Goal: Information Seeking & Learning: Learn about a topic

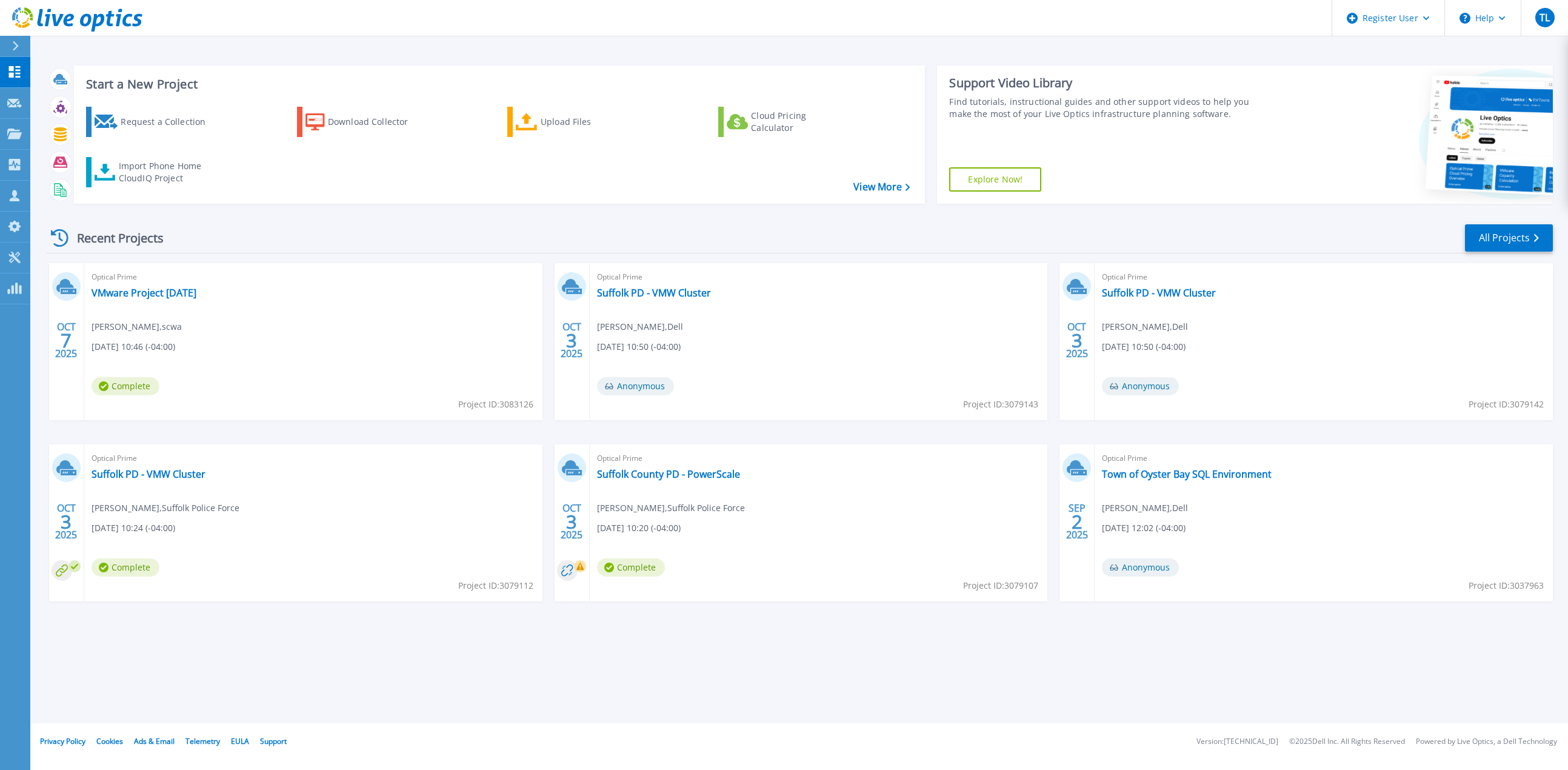
click at [1123, 674] on div "Start a New Project Request a Collection Download Collector Upload Files Cloud …" at bounding box center [798, 362] width 1537 height 723
click at [160, 299] on link "VMware Project [DATE]" at bounding box center [144, 293] width 105 height 12
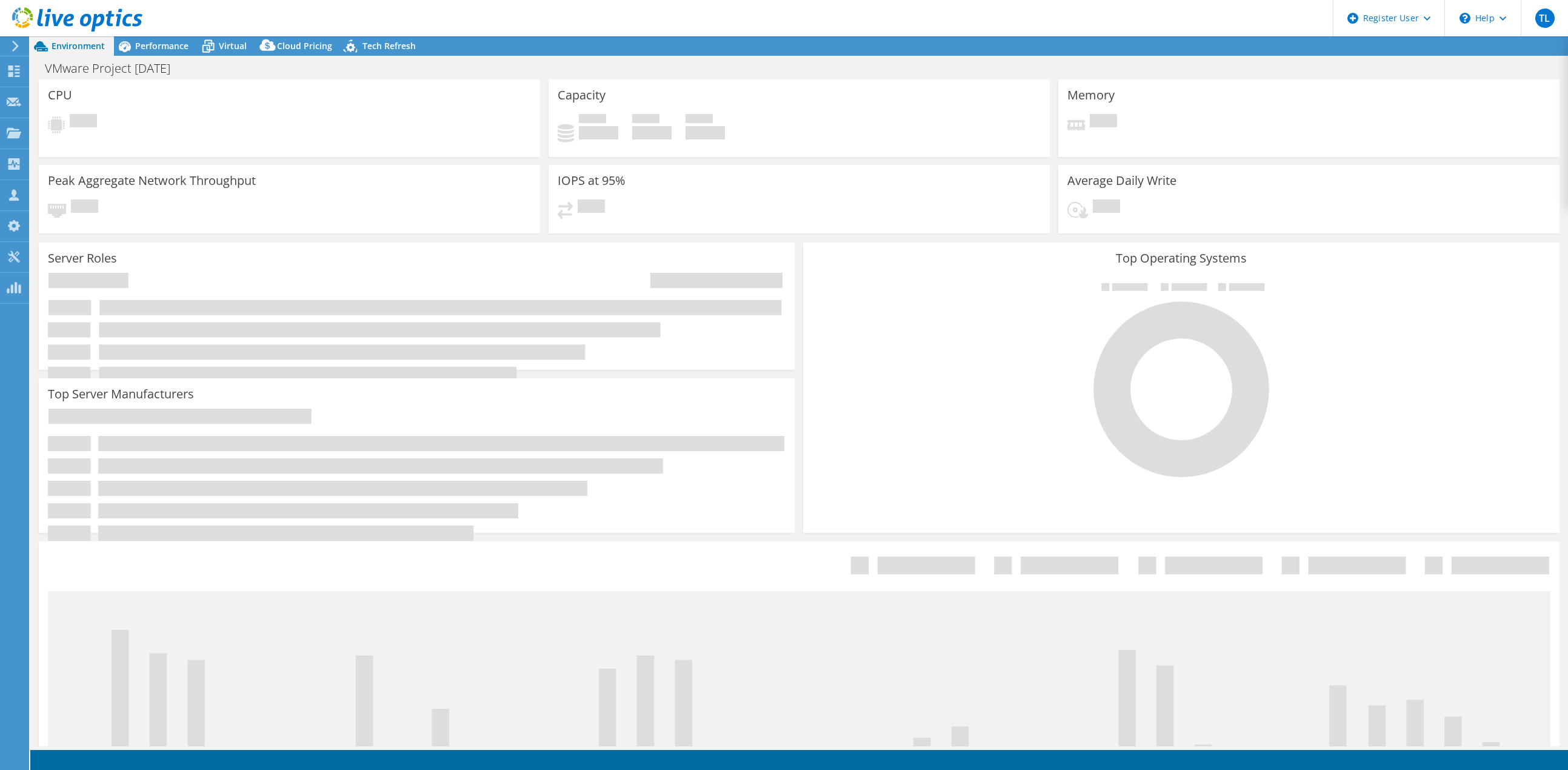
select select "USD"
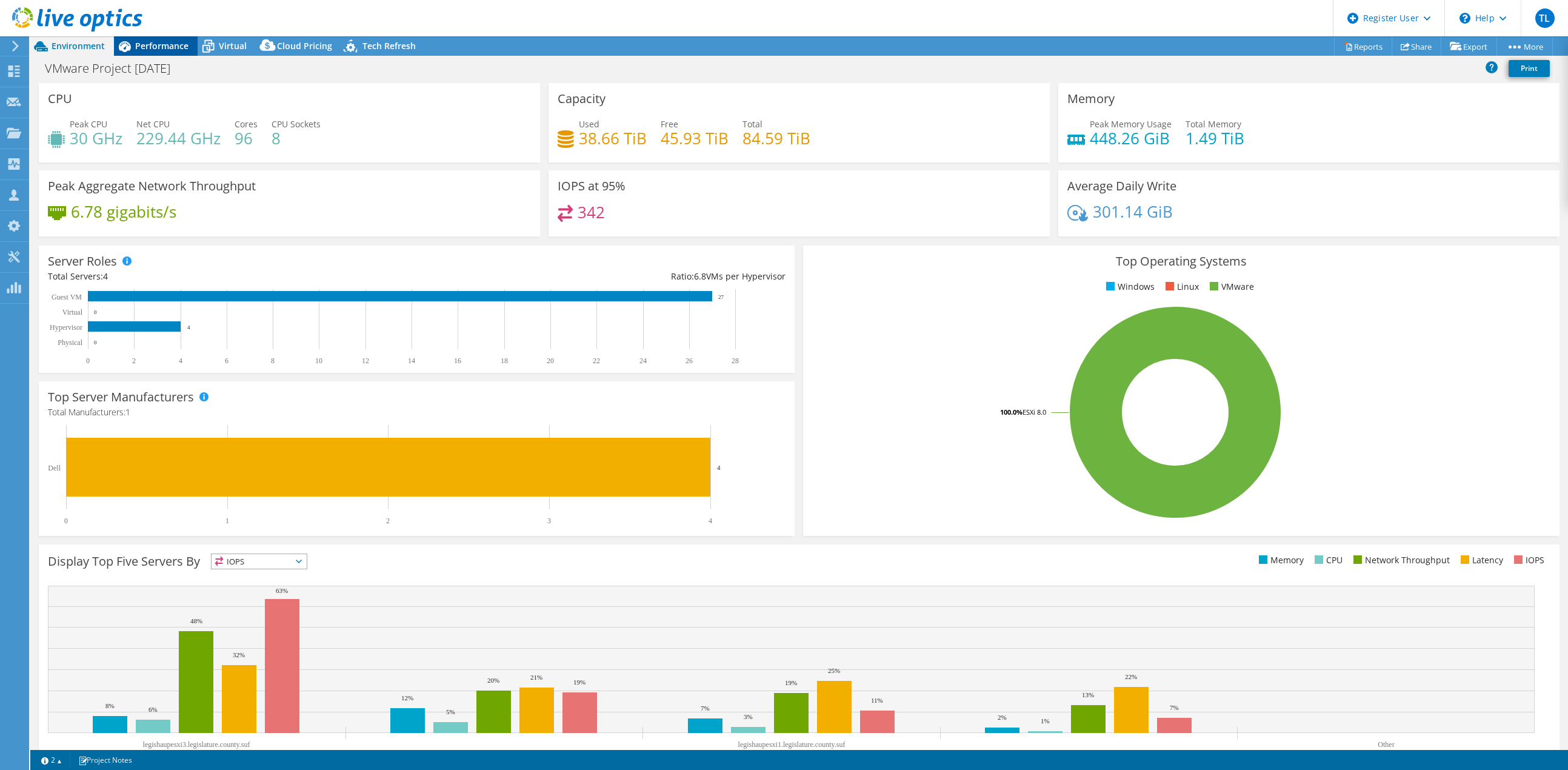
click at [178, 42] on span "Performance" at bounding box center [161, 46] width 53 height 11
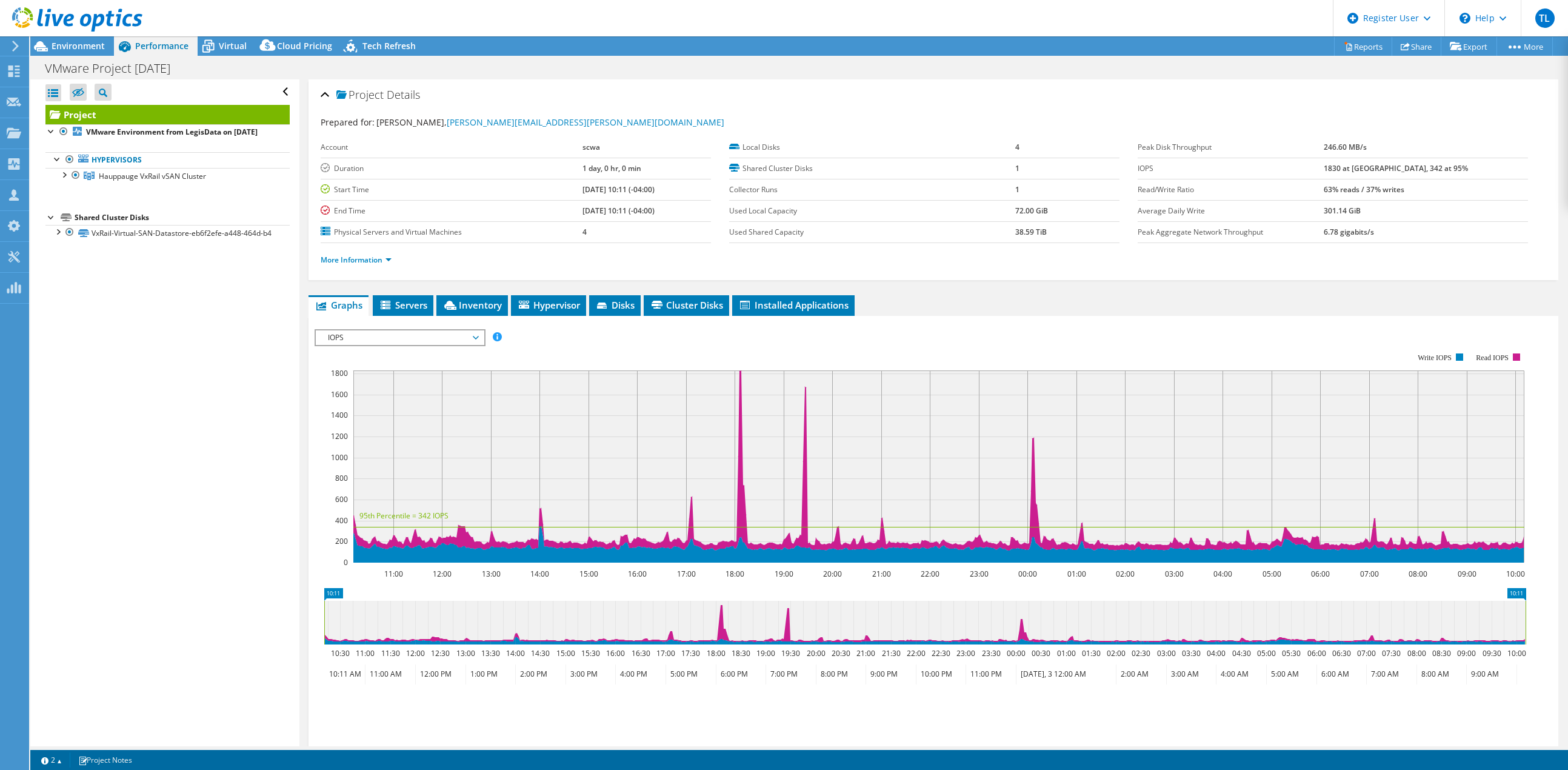
click at [471, 334] on span "IOPS" at bounding box center [400, 337] width 156 height 14
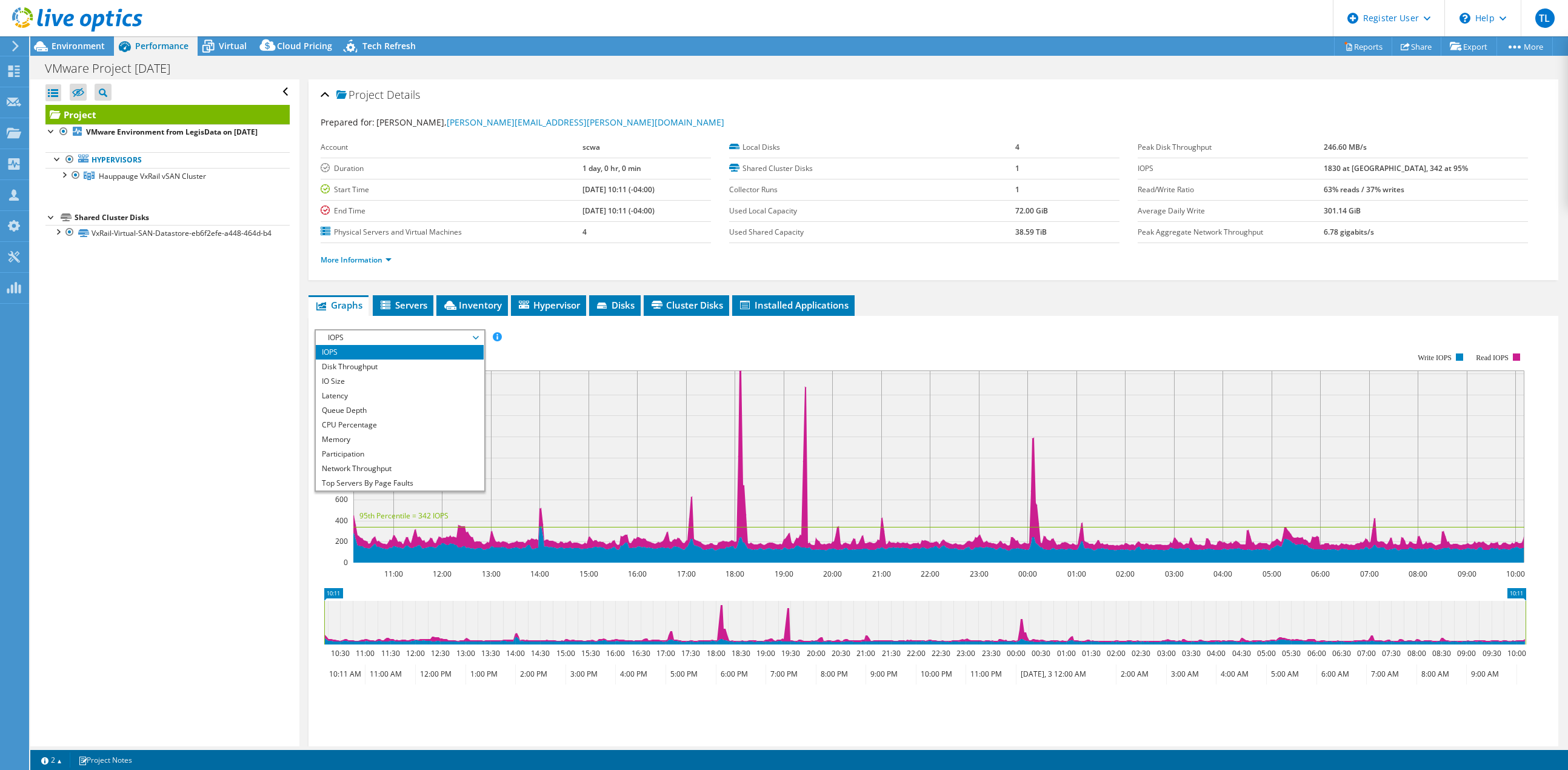
scroll to position [44, 0]
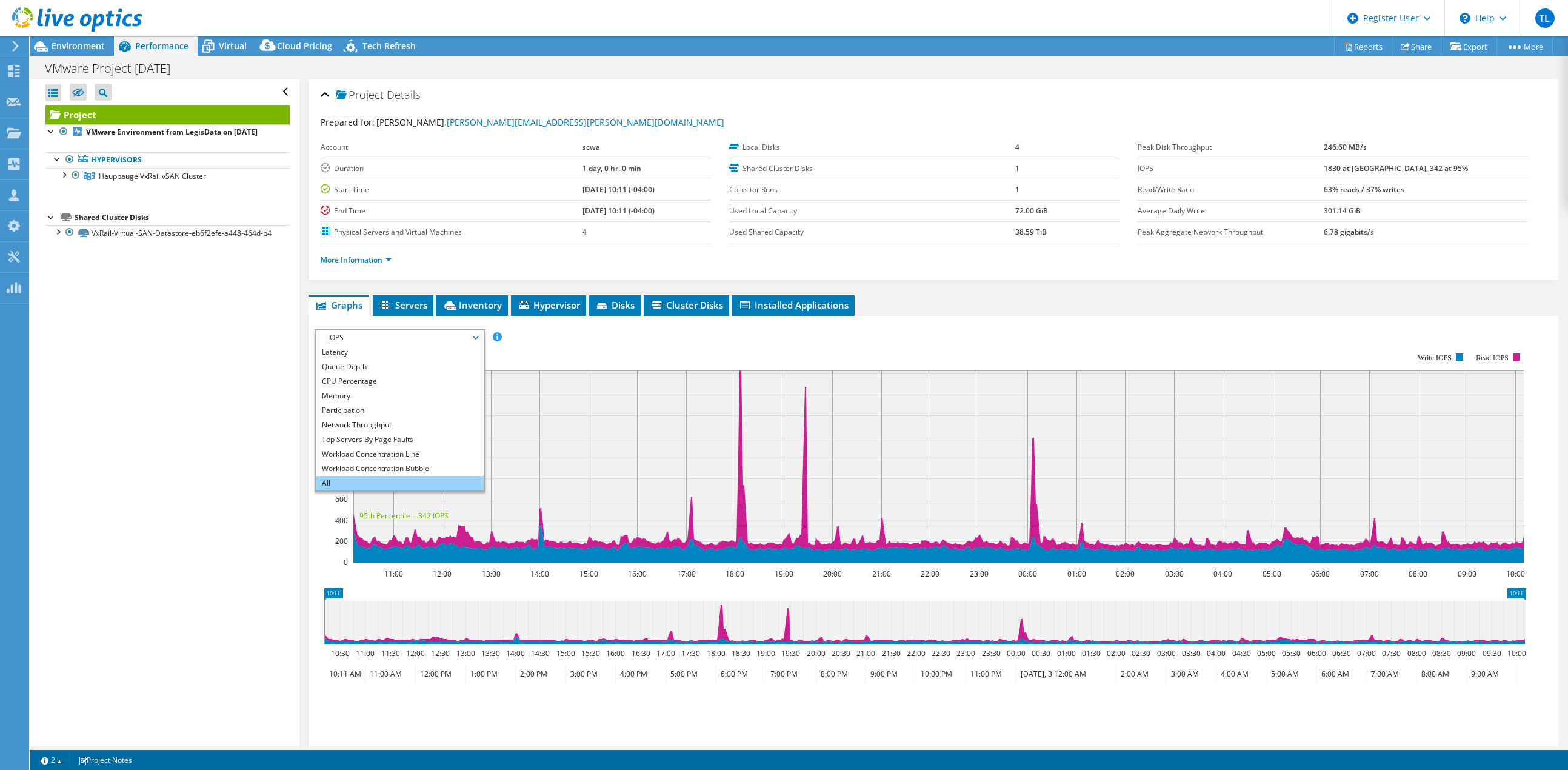
click at [420, 479] on li "All" at bounding box center [400, 483] width 168 height 14
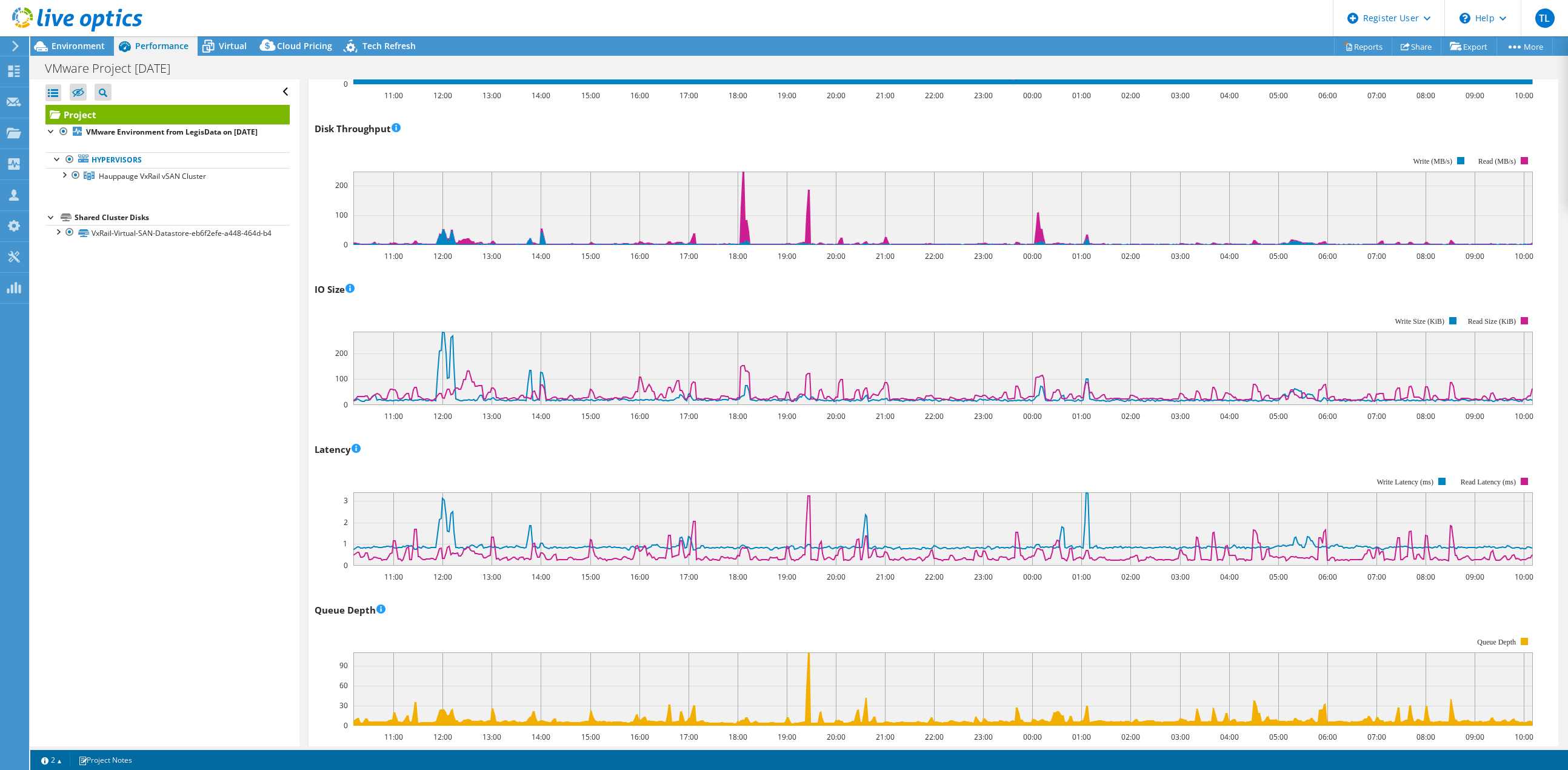
scroll to position [404, 0]
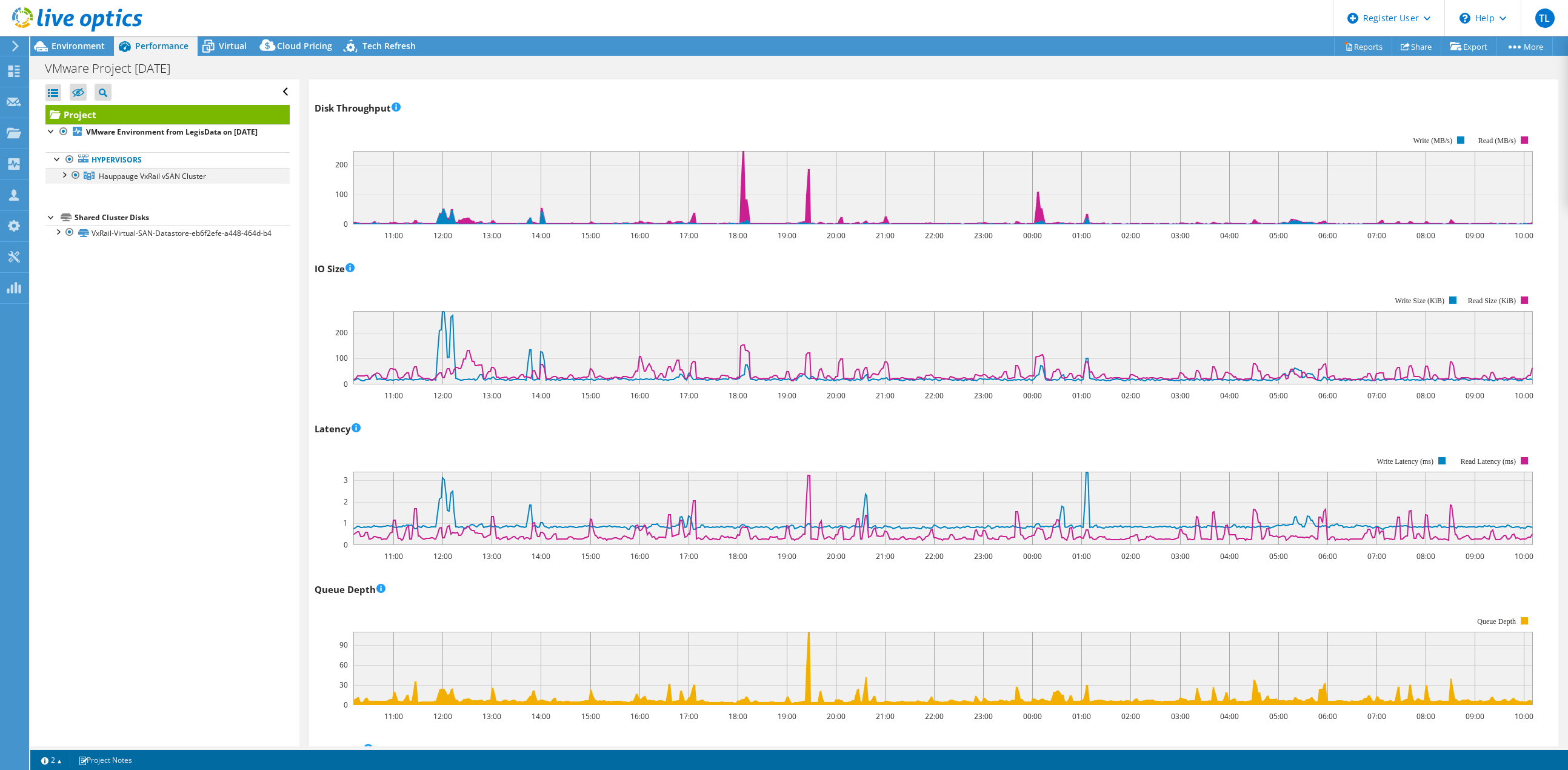
click at [64, 180] on div at bounding box center [63, 174] width 12 height 12
click at [70, 196] on div at bounding box center [70, 189] width 12 height 12
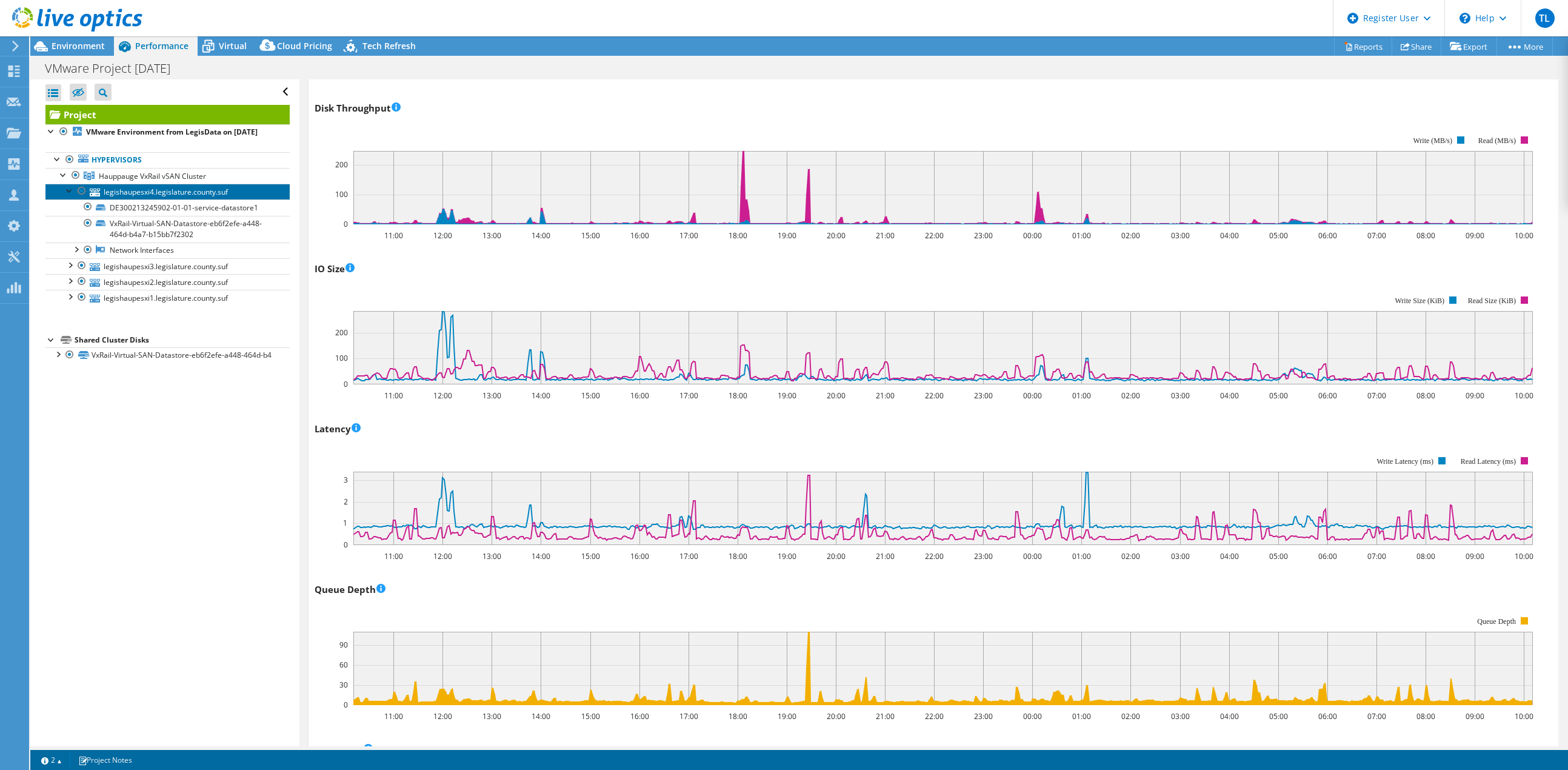
click at [151, 199] on link "legishaupesxi4.legislature.county.suf" at bounding box center [167, 192] width 244 height 16
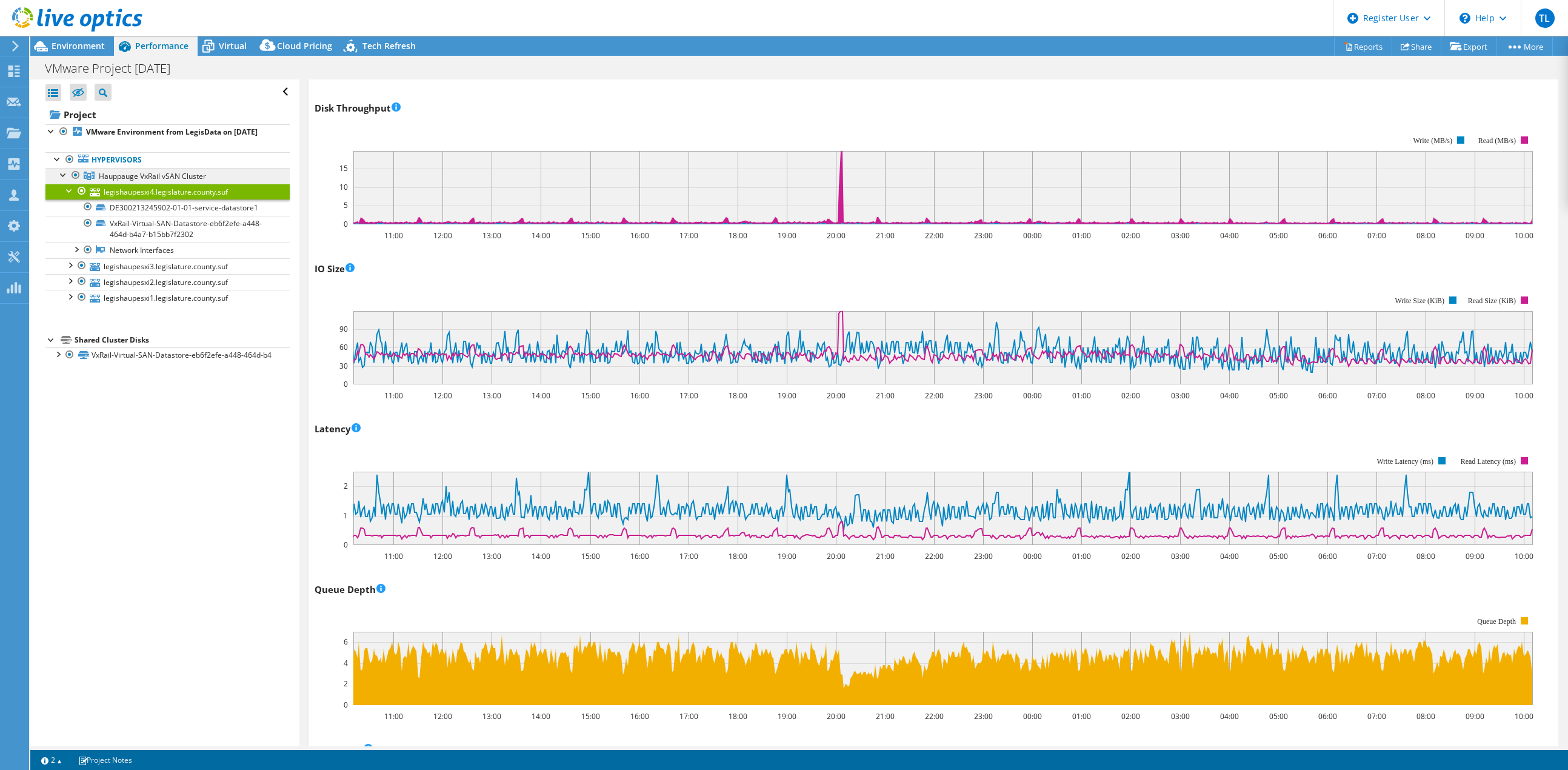
scroll to position [0, 0]
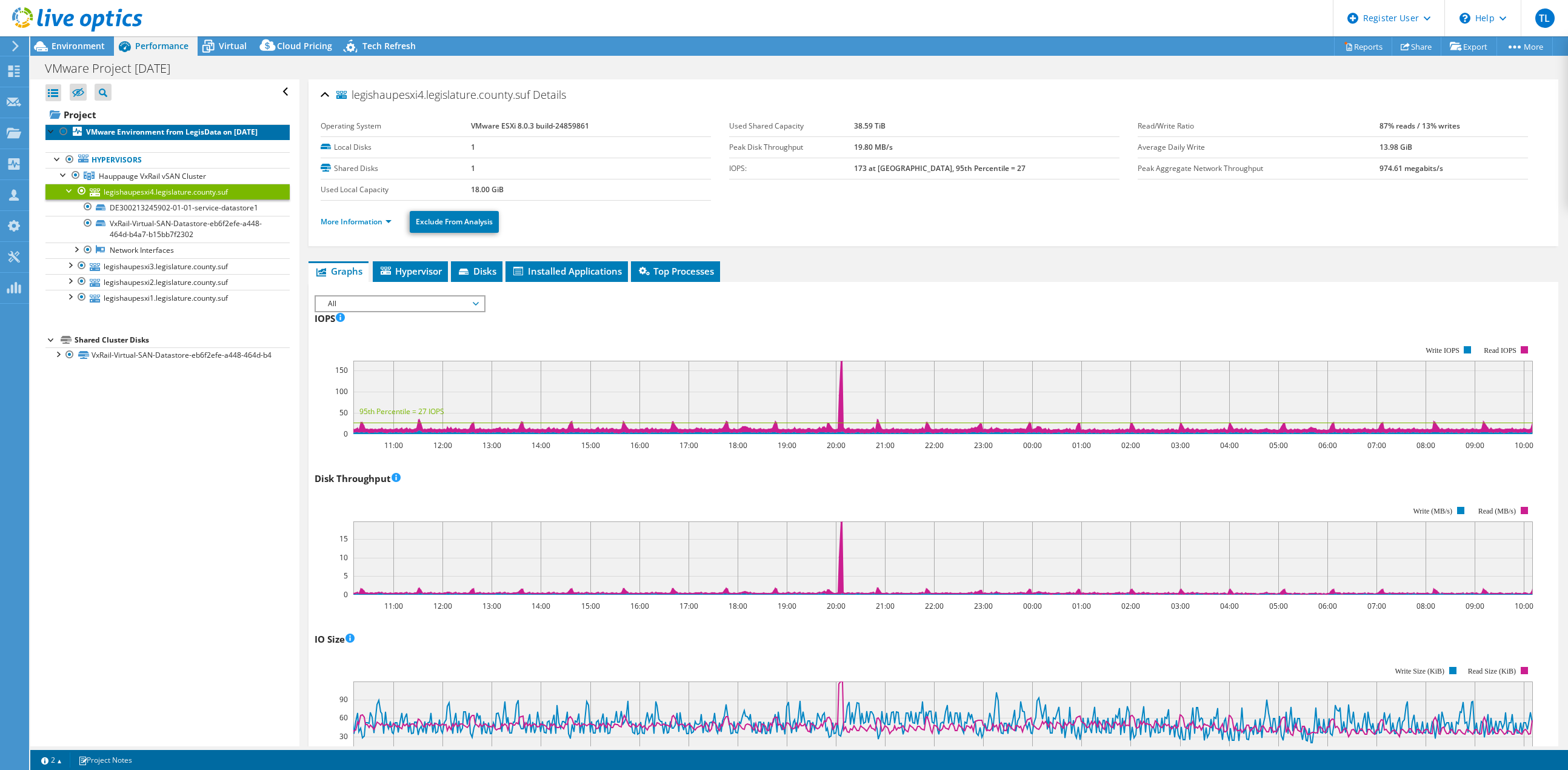
click at [124, 131] on b "VMware Environment from LegisData on [DATE]" at bounding box center [171, 132] width 171 height 10
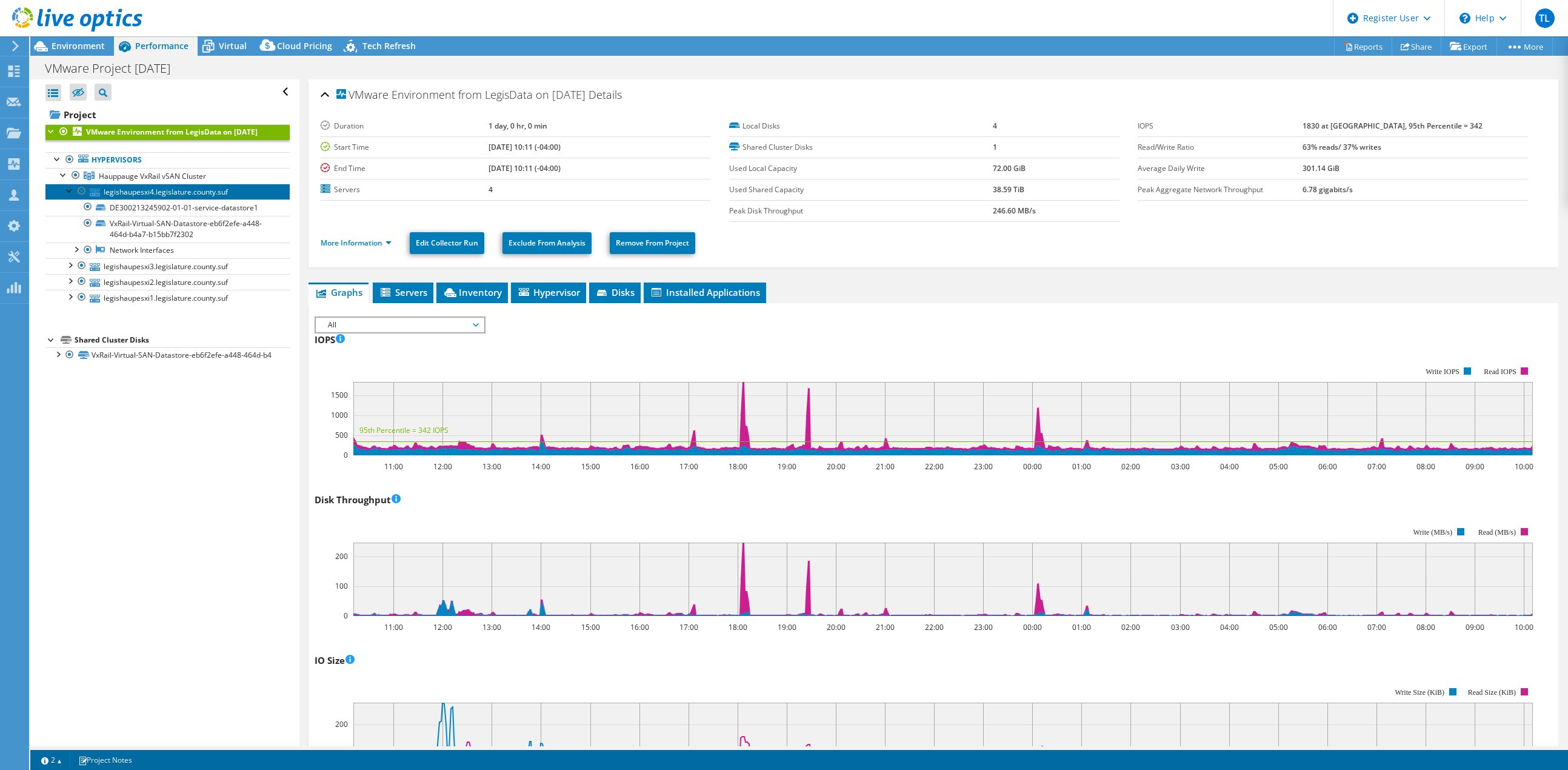
click at [169, 199] on link "legishaupesxi4.legislature.county.suf" at bounding box center [167, 192] width 244 height 16
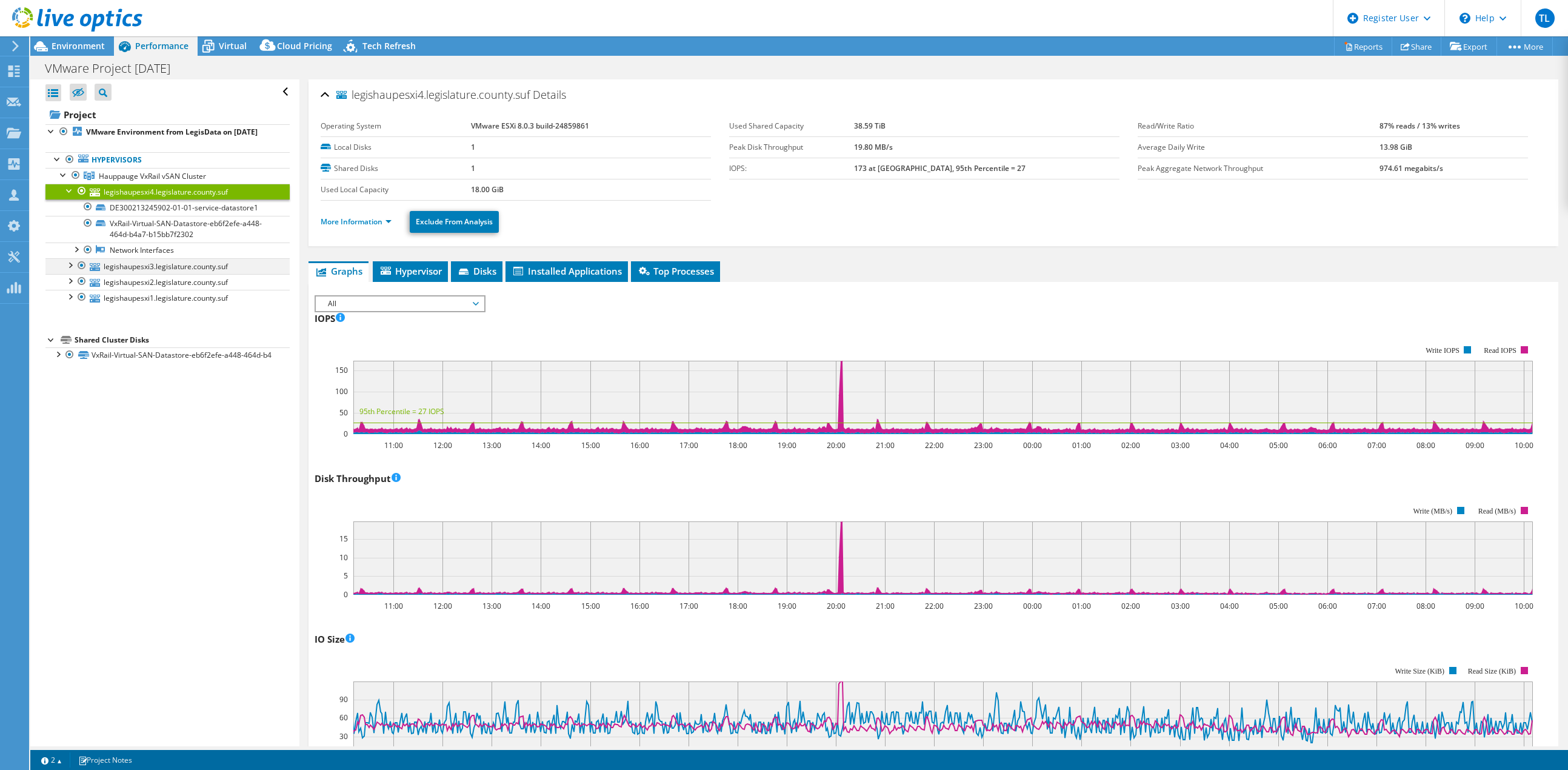
click at [67, 271] on div at bounding box center [70, 264] width 12 height 12
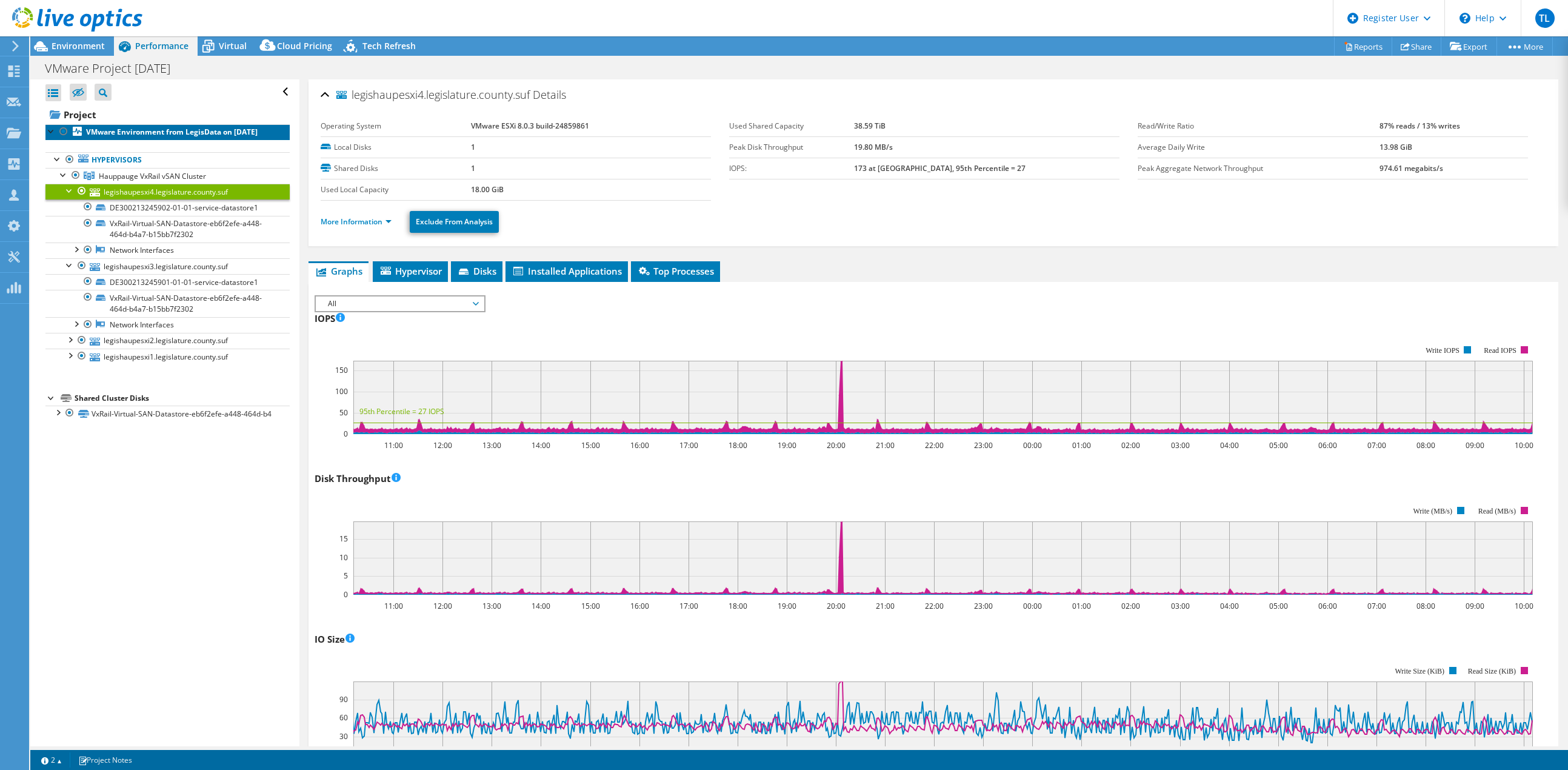
click at [164, 135] on b "VMware Environment from LegisData on [DATE]" at bounding box center [171, 132] width 171 height 10
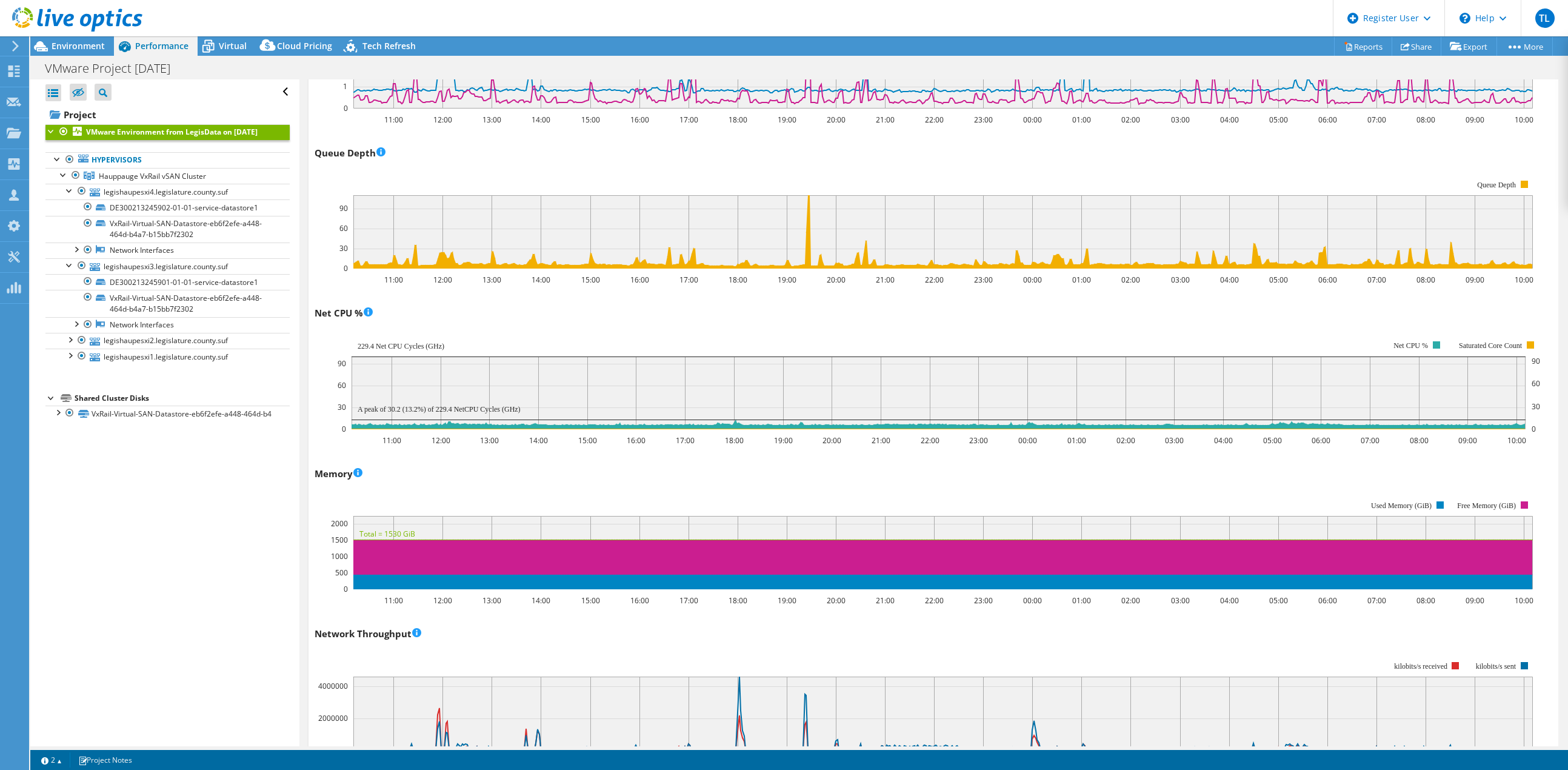
scroll to position [909, 0]
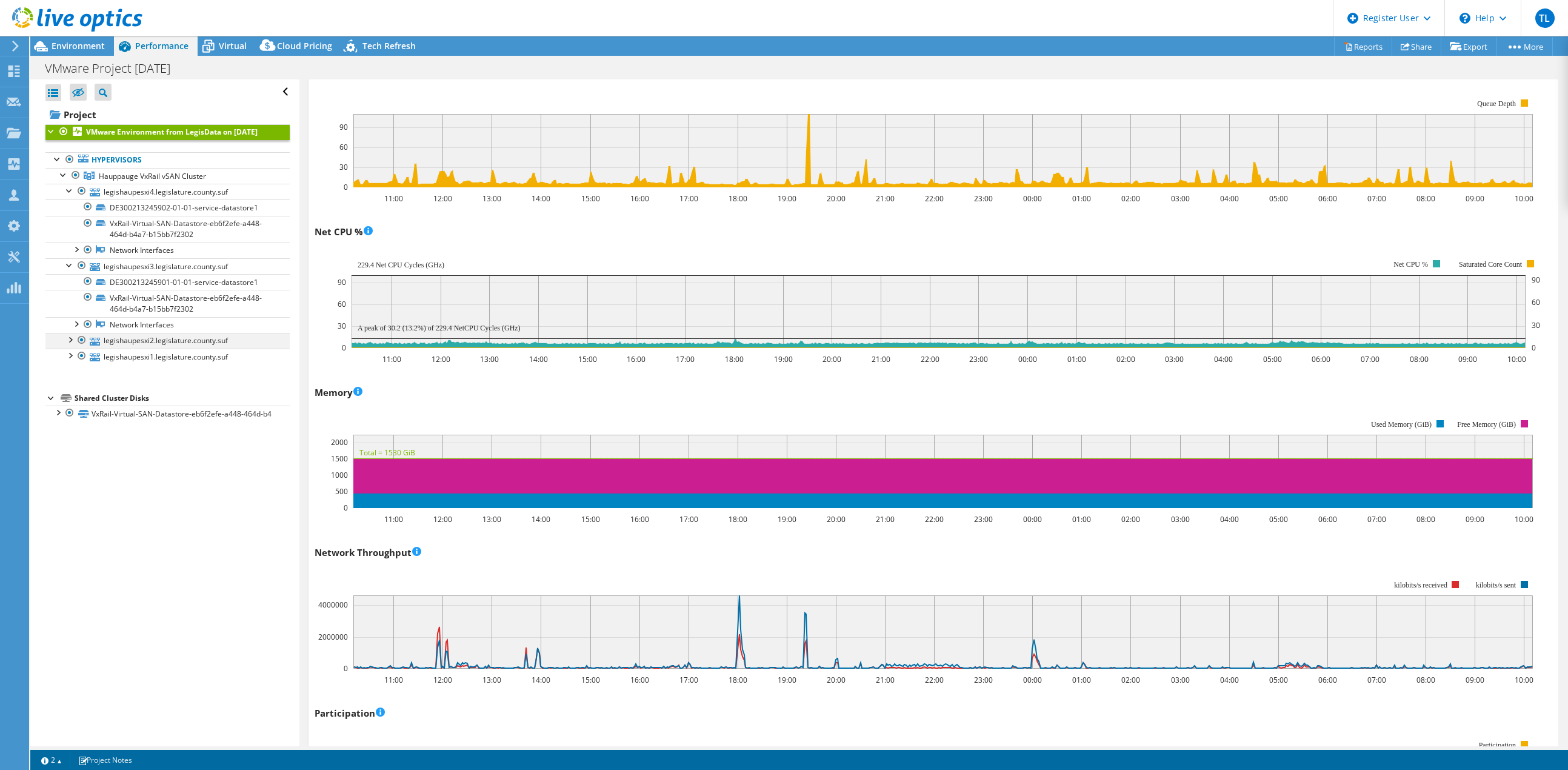
click at [79, 347] on div at bounding box center [82, 340] width 12 height 14
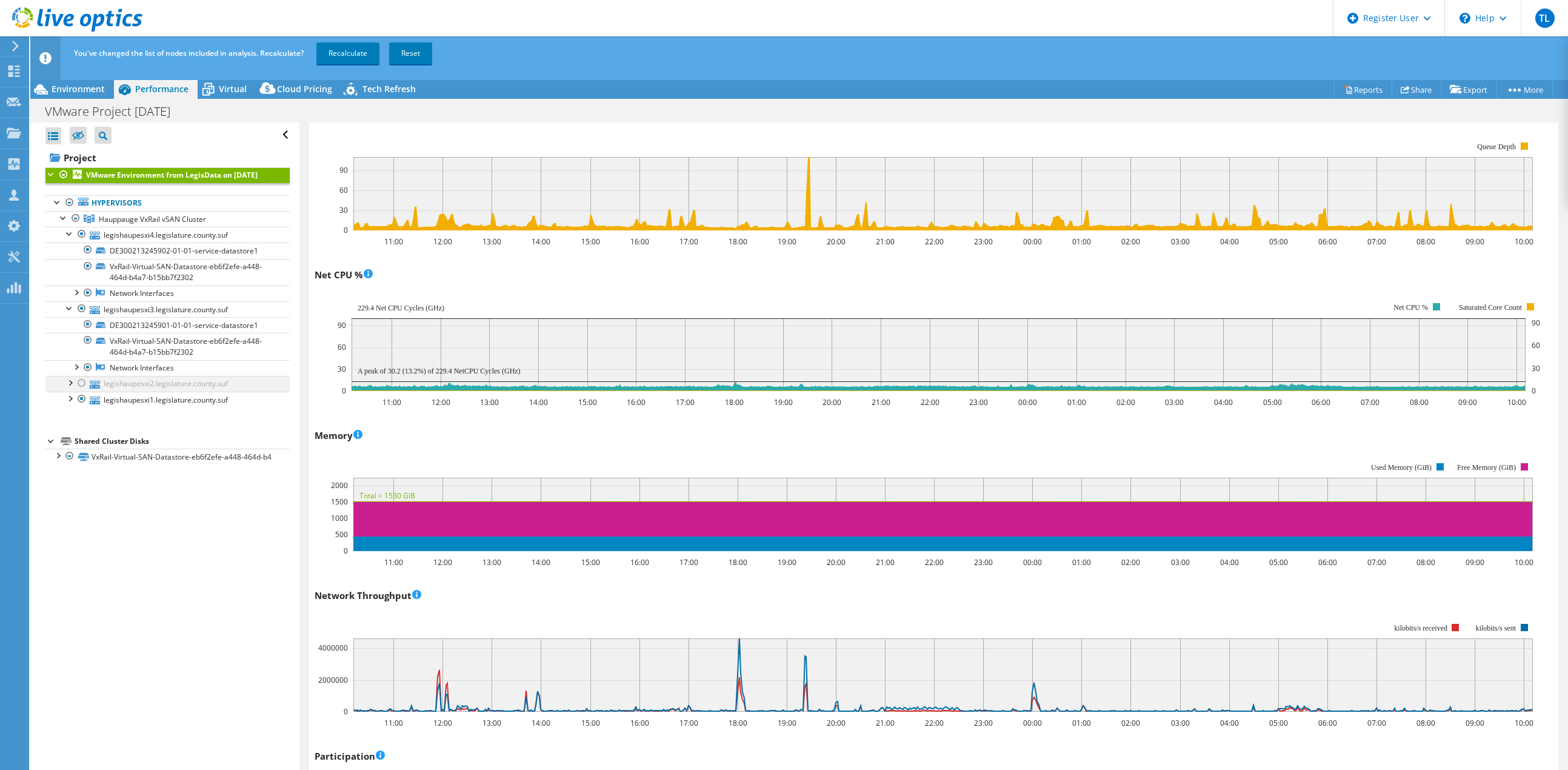
click at [81, 390] on div at bounding box center [82, 383] width 12 height 14
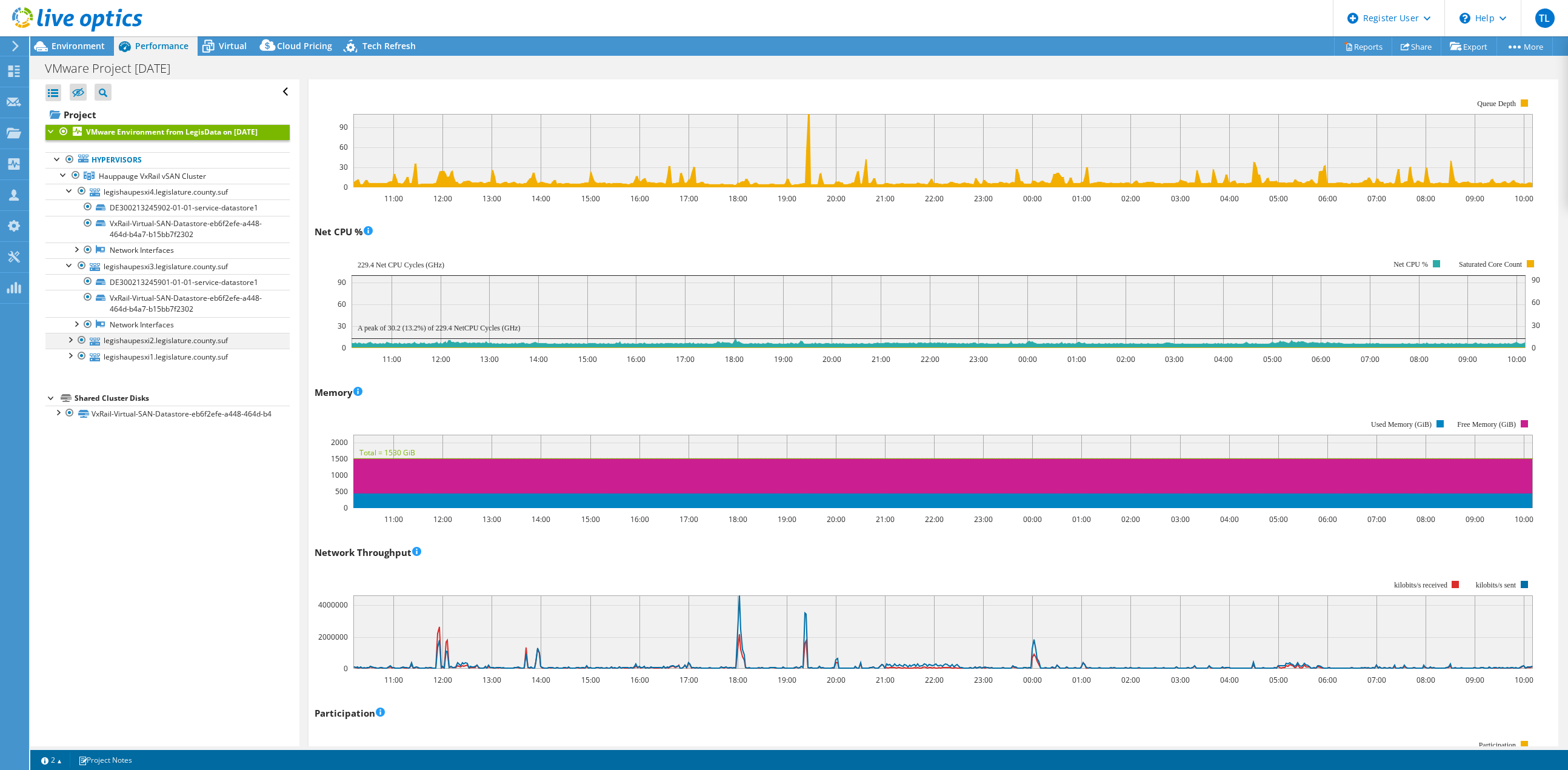
click at [70, 345] on div at bounding box center [70, 339] width 12 height 12
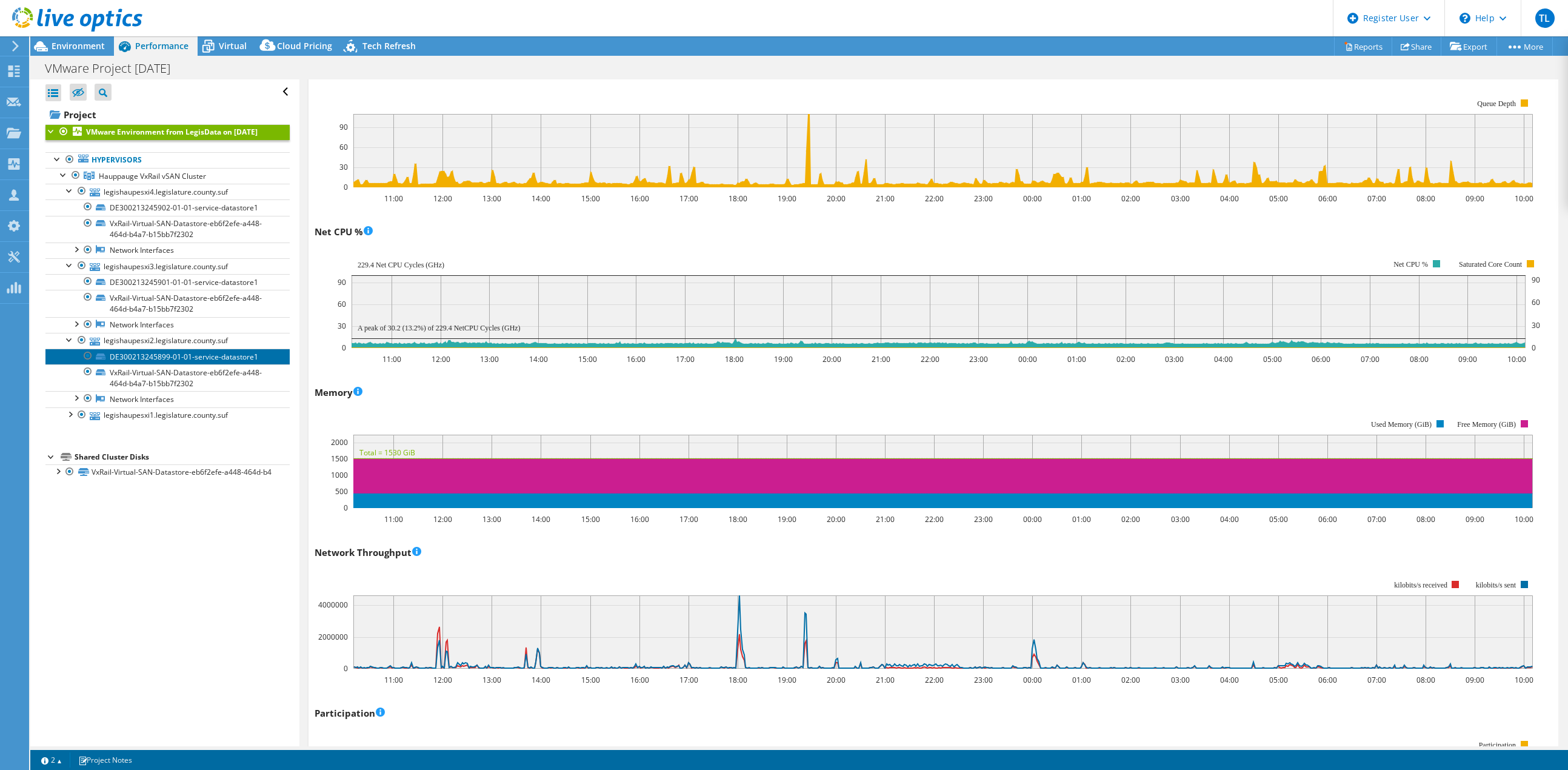
click at [178, 365] on link "DE300213245899-01-01-service-datastore1" at bounding box center [167, 357] width 244 height 16
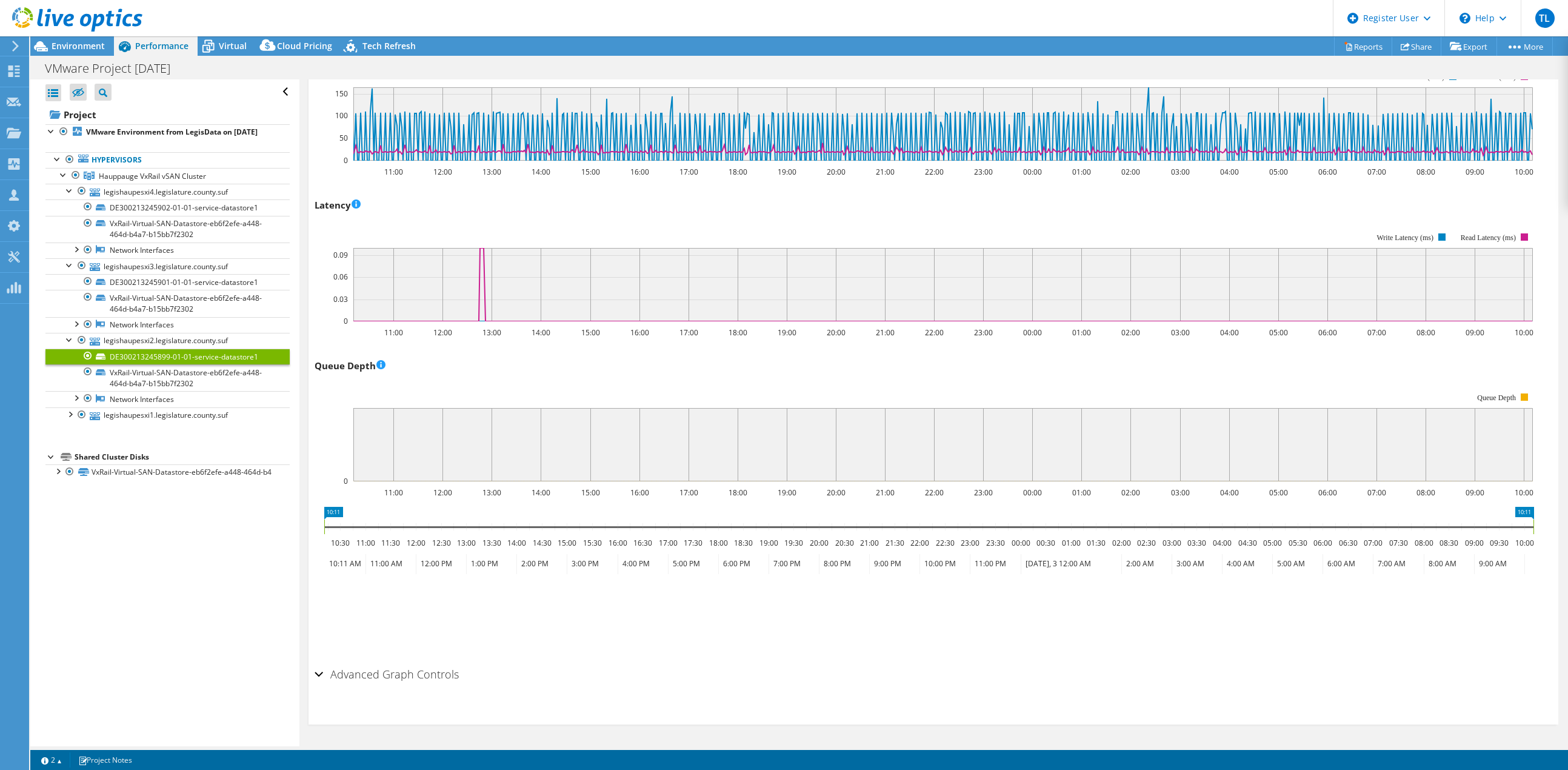
scroll to position [0, 0]
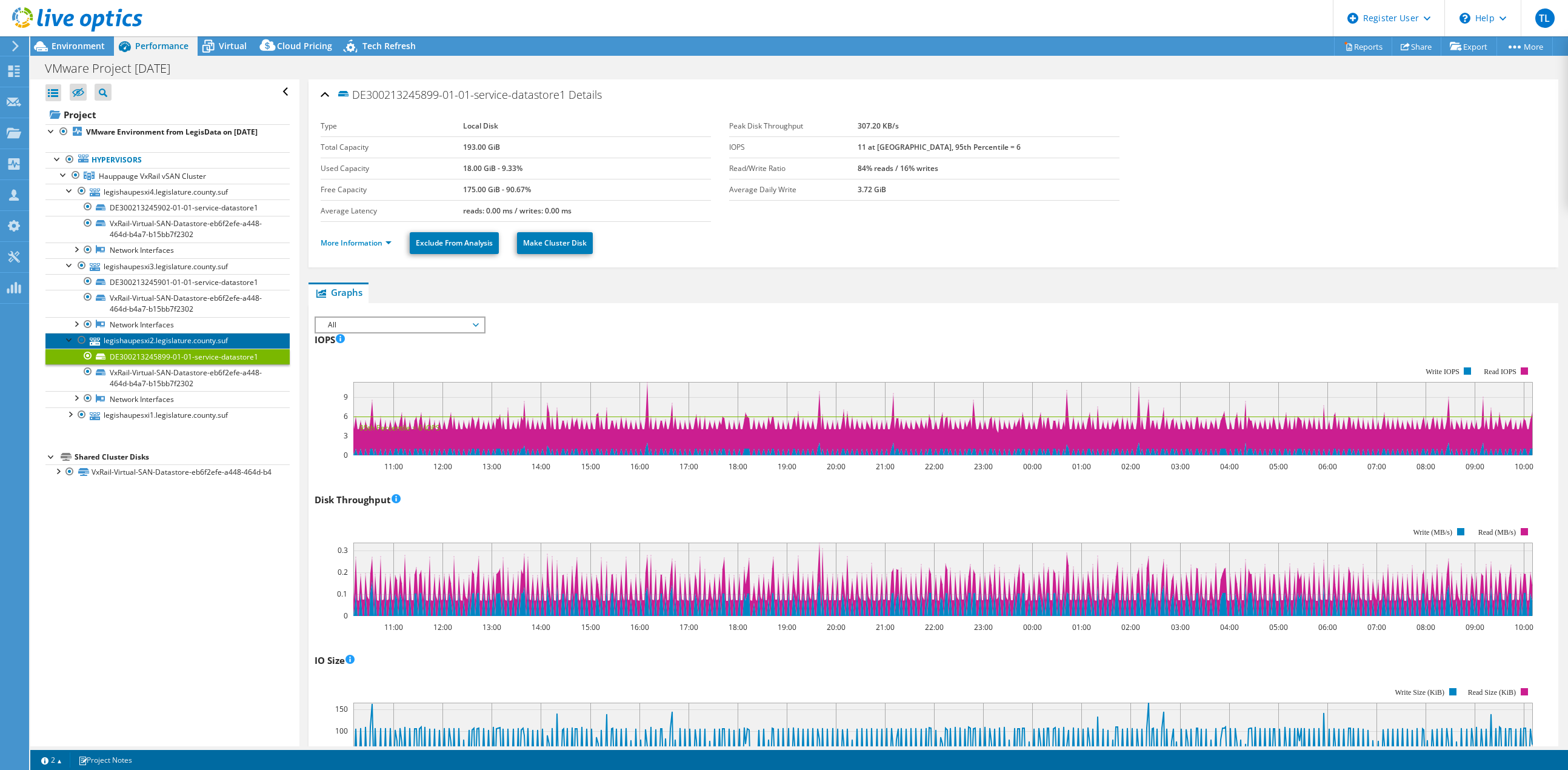
click at [162, 348] on link "legishaupesxi2.legislature.county.suf" at bounding box center [167, 341] width 244 height 16
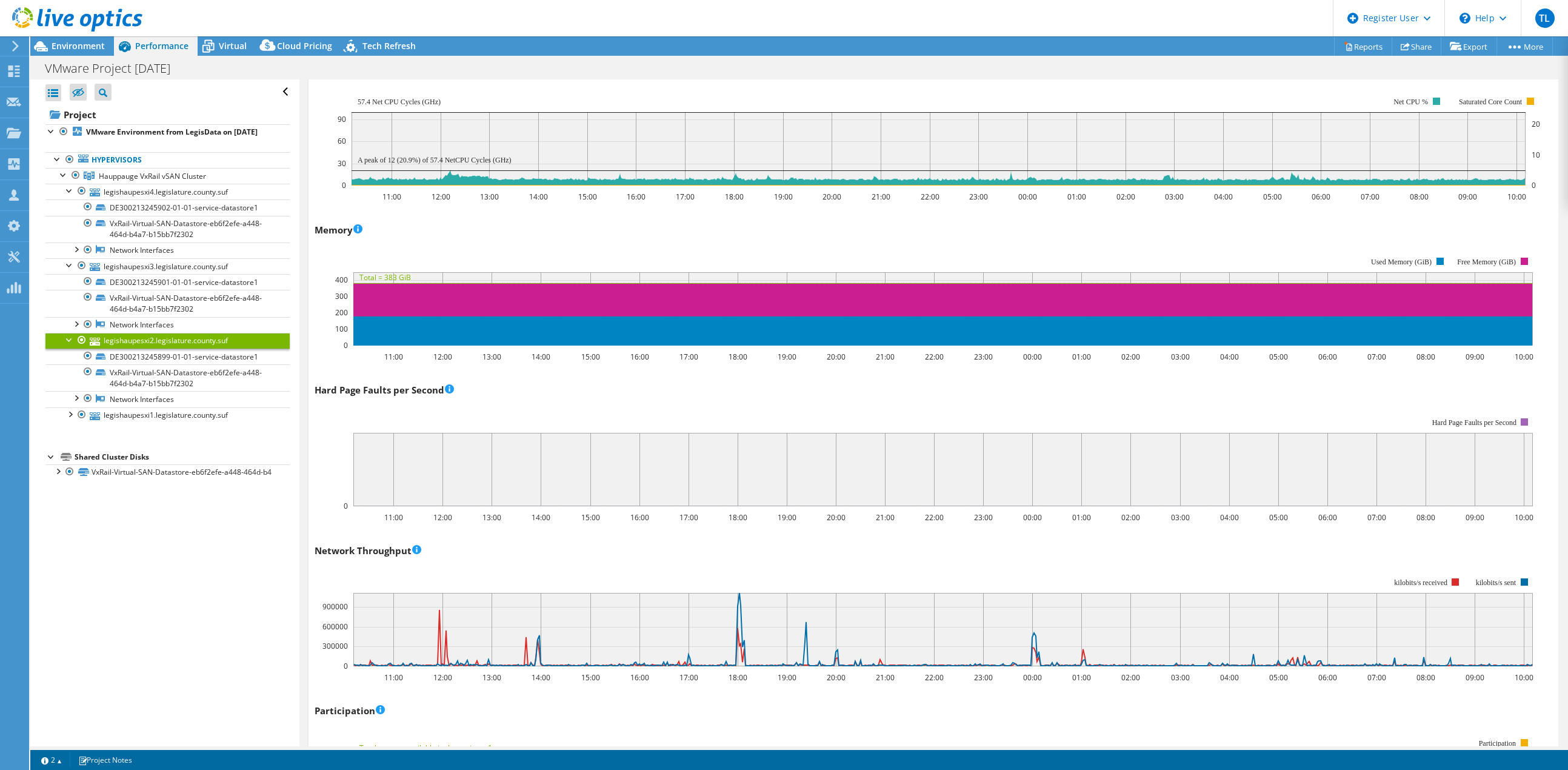
scroll to position [1112, 0]
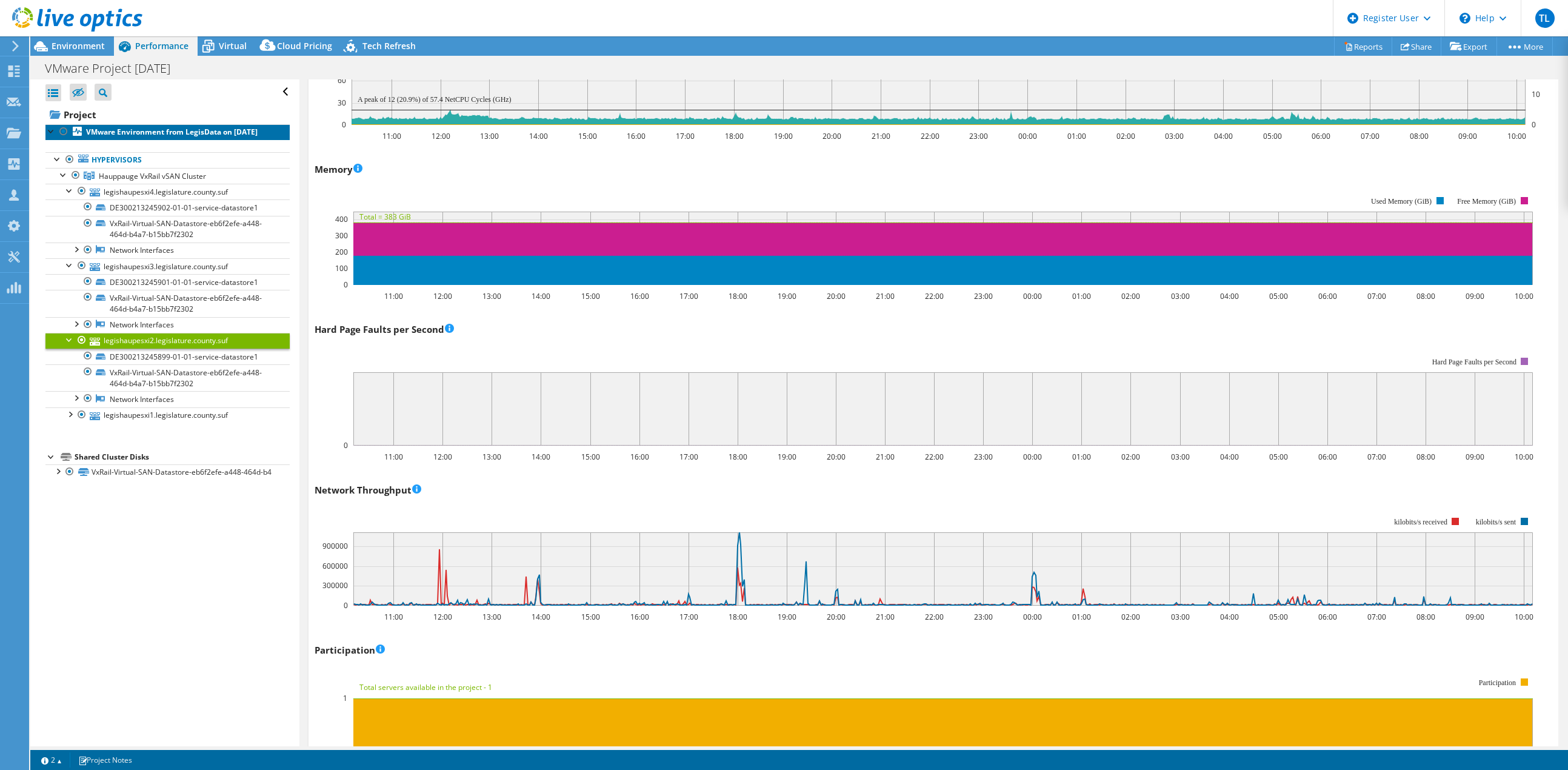
click at [159, 138] on link "VMware Environment from LegisData on [DATE]" at bounding box center [167, 132] width 244 height 16
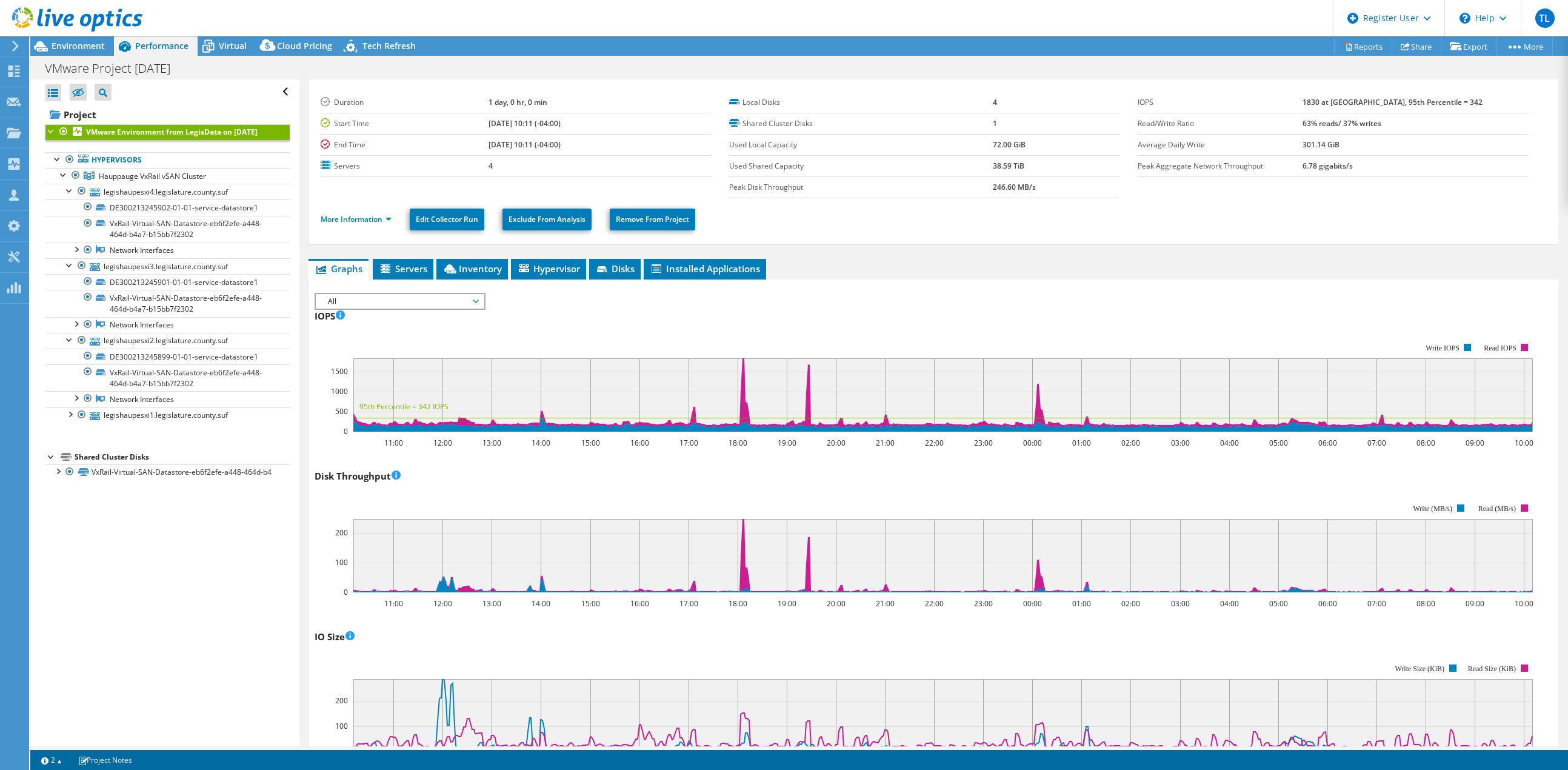
scroll to position [0, 0]
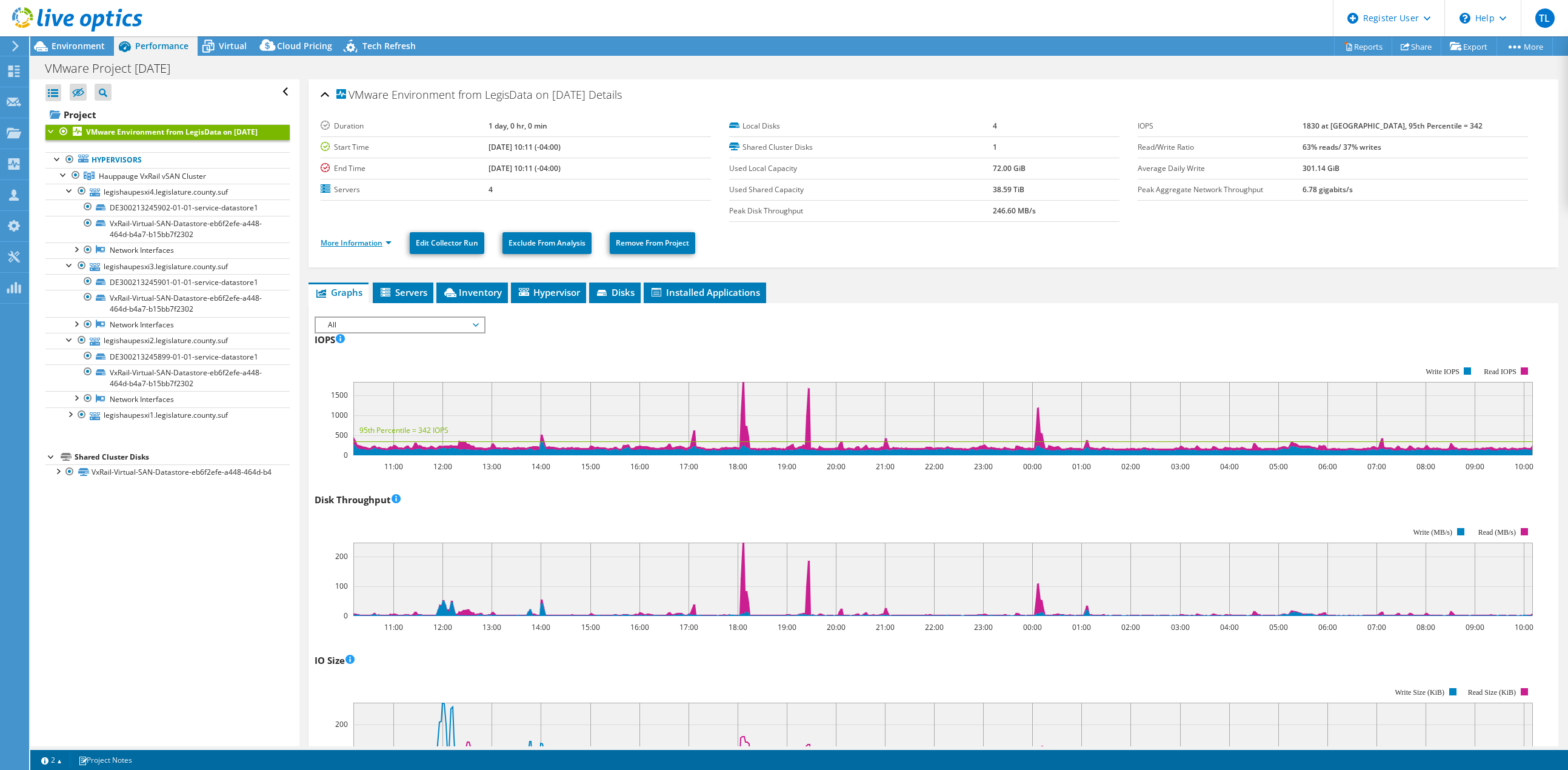
click at [375, 240] on link "More Information" at bounding box center [356, 243] width 71 height 10
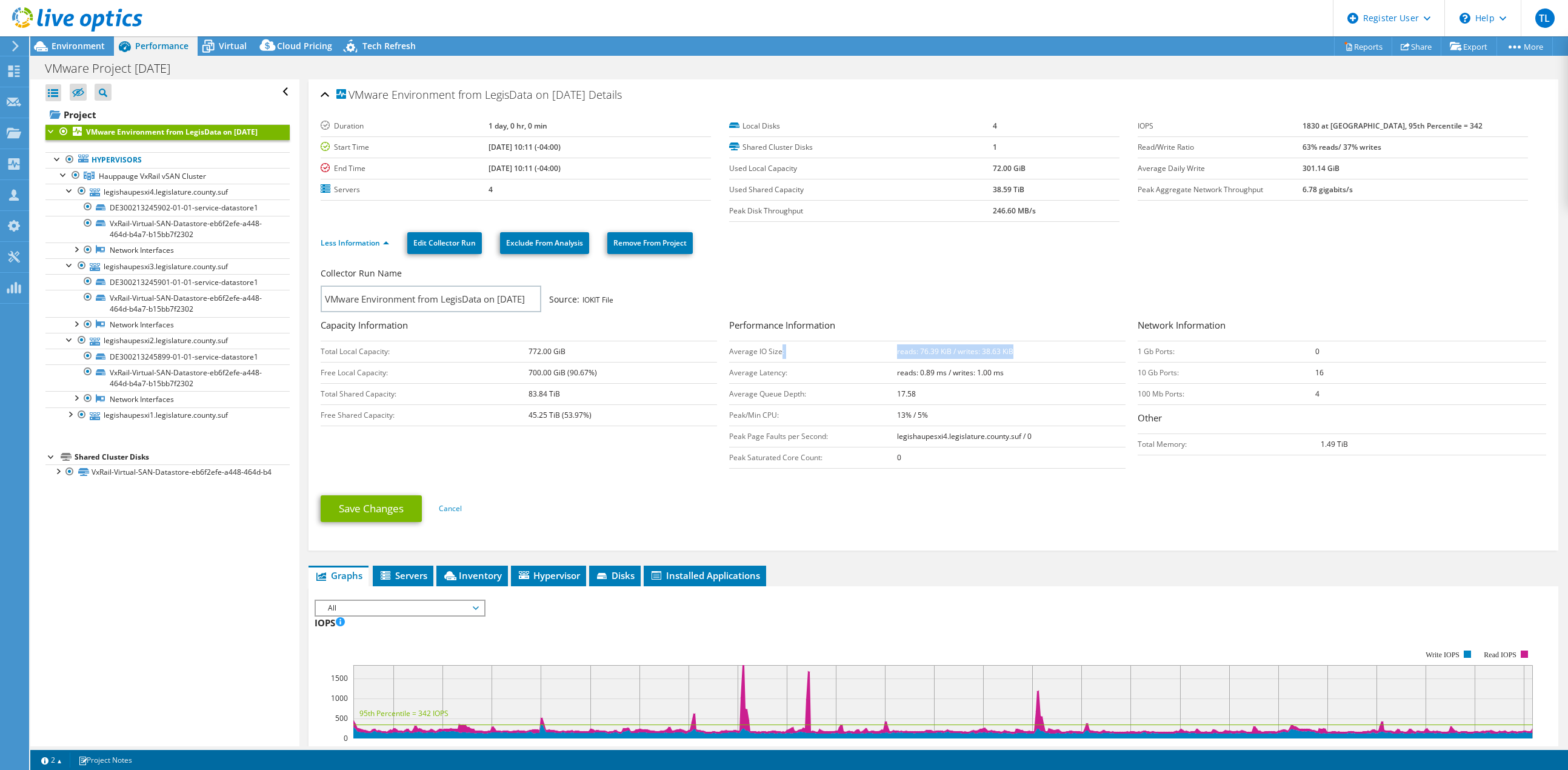
drag, startPoint x: 778, startPoint y: 352, endPoint x: 1013, endPoint y: 349, distance: 235.0
click at [1013, 349] on tr "Average IO Size: reads: 76.39 KiB / writes: 38.63 KiB" at bounding box center [927, 352] width 397 height 22
click at [302, 41] on span "Cloud Pricing" at bounding box center [304, 46] width 55 height 11
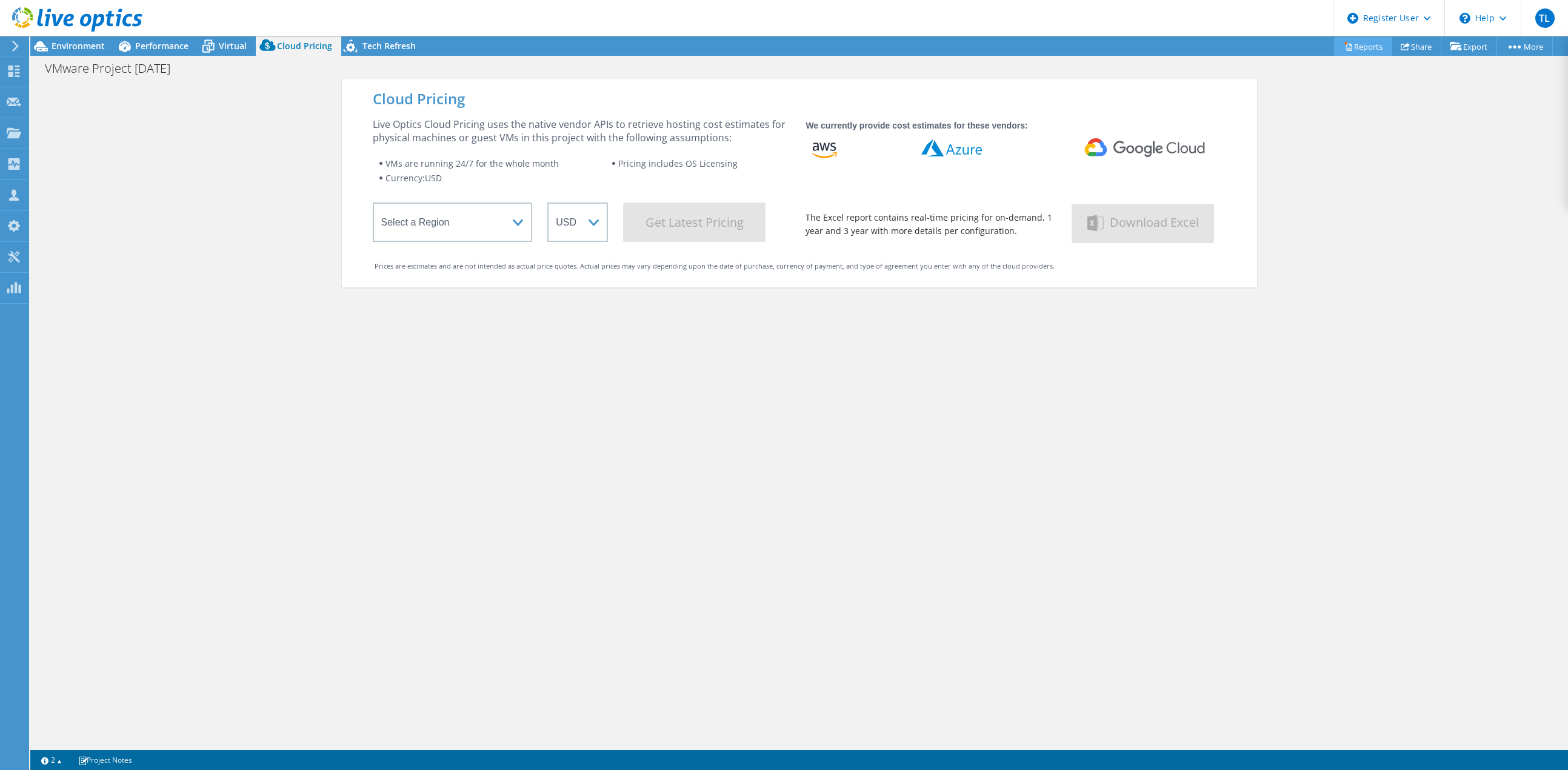
click at [1361, 44] on link "Reports" at bounding box center [1362, 47] width 58 height 19
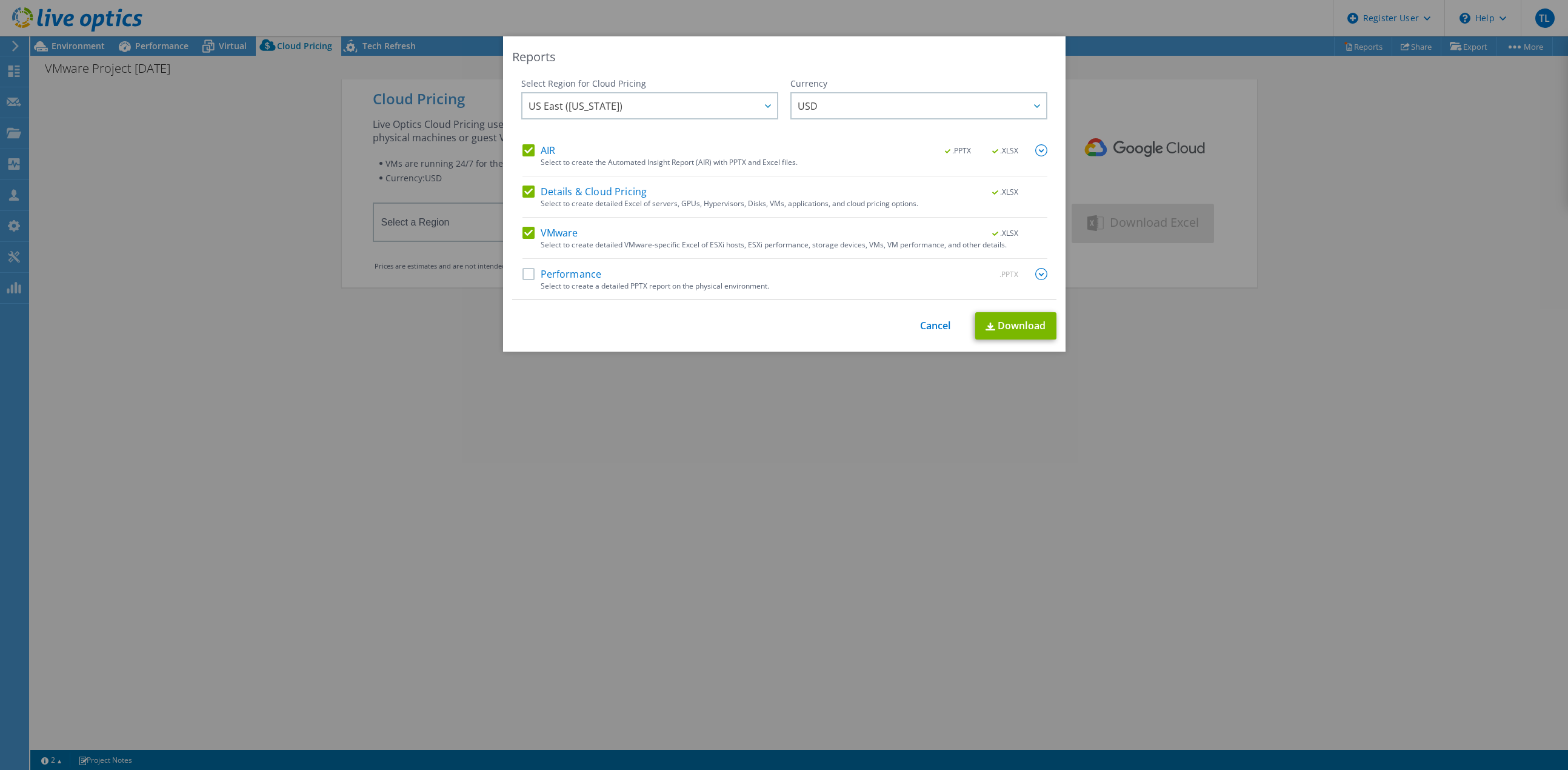
click at [522, 276] on label "Performance" at bounding box center [562, 273] width 80 height 12
click at [0, 0] on input "Performance" at bounding box center [0, 0] width 0 height 0
click at [938, 322] on link "Cancel" at bounding box center [935, 326] width 31 height 11
